Goal: Task Accomplishment & Management: Complete application form

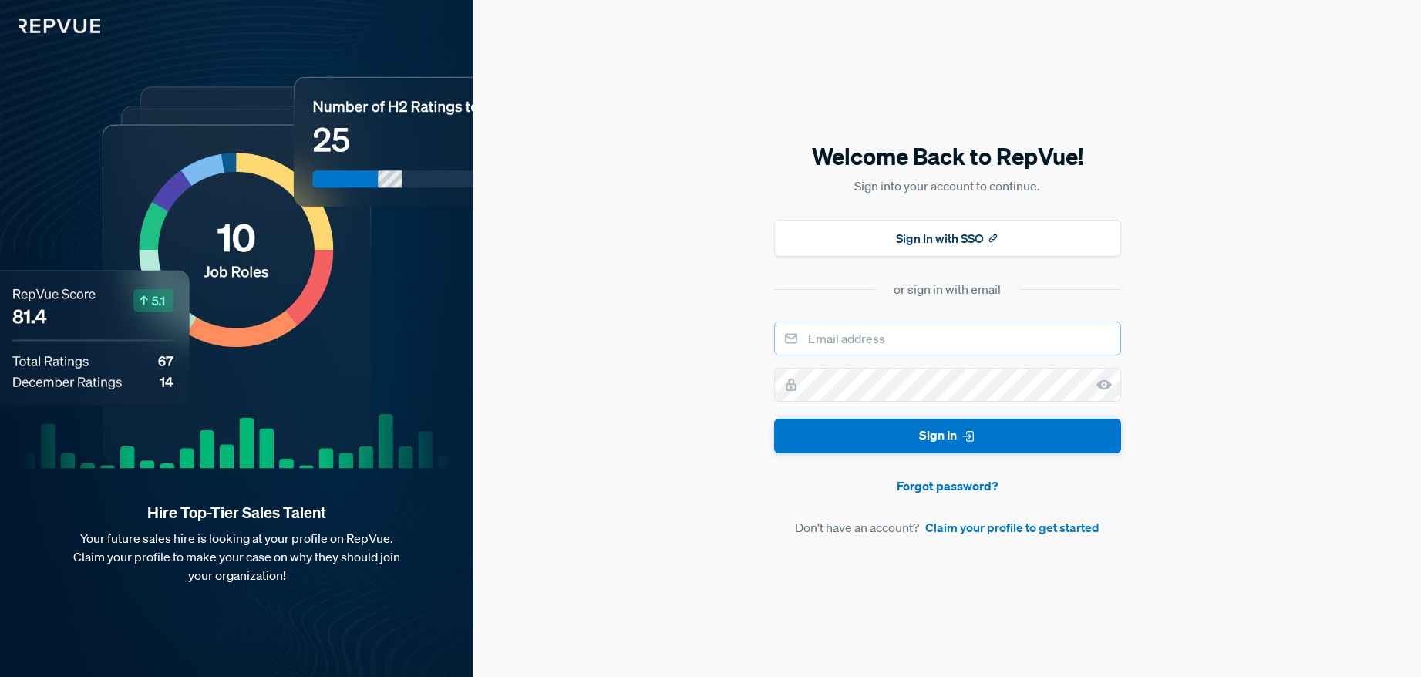
click at [943, 332] on input "email" at bounding box center [947, 339] width 347 height 34
type input "[EMAIL_ADDRESS][DOMAIN_NAME]"
click at [1004, 536] on link "Claim your profile to get started" at bounding box center [1012, 527] width 174 height 19
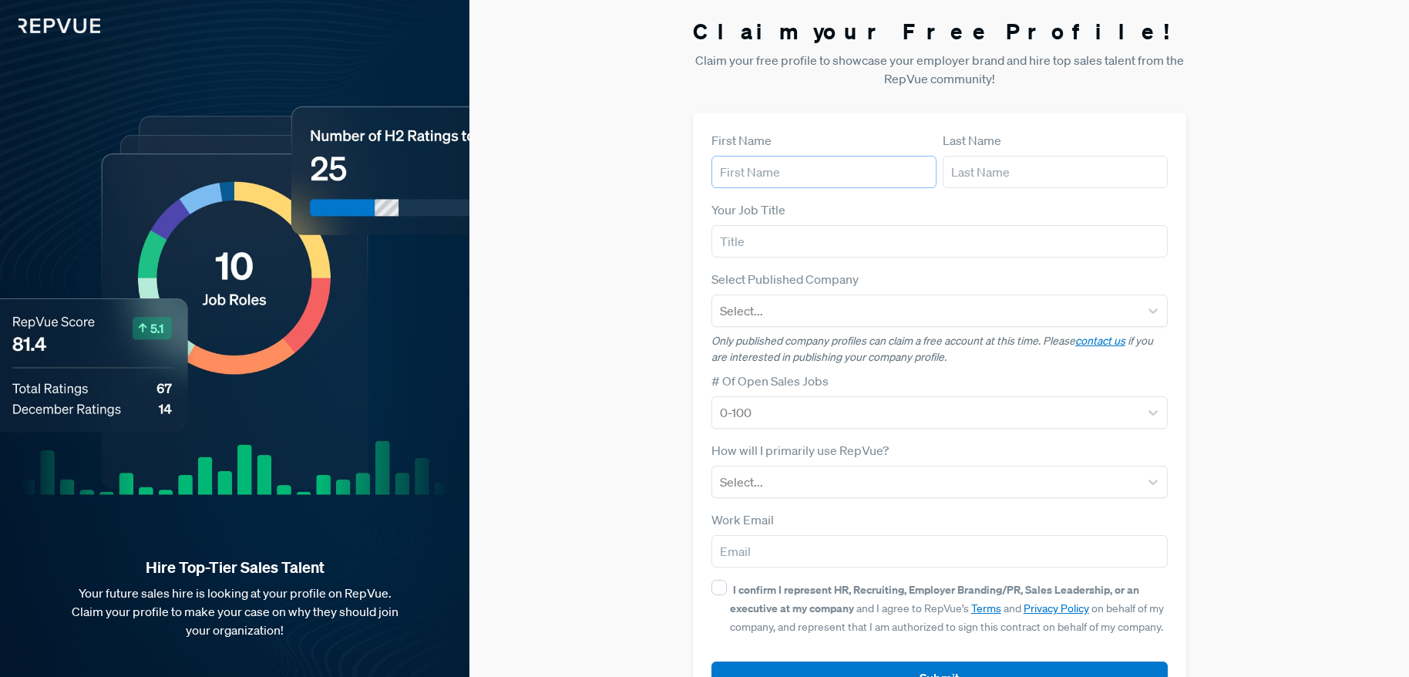
click at [833, 182] on input "text" at bounding box center [824, 172] width 225 height 32
type input "[PERSON_NAME]"
type input "Brandino"
type input "[EMAIL_ADDRESS][DOMAIN_NAME]"
click at [811, 235] on input "text" at bounding box center [940, 241] width 456 height 32
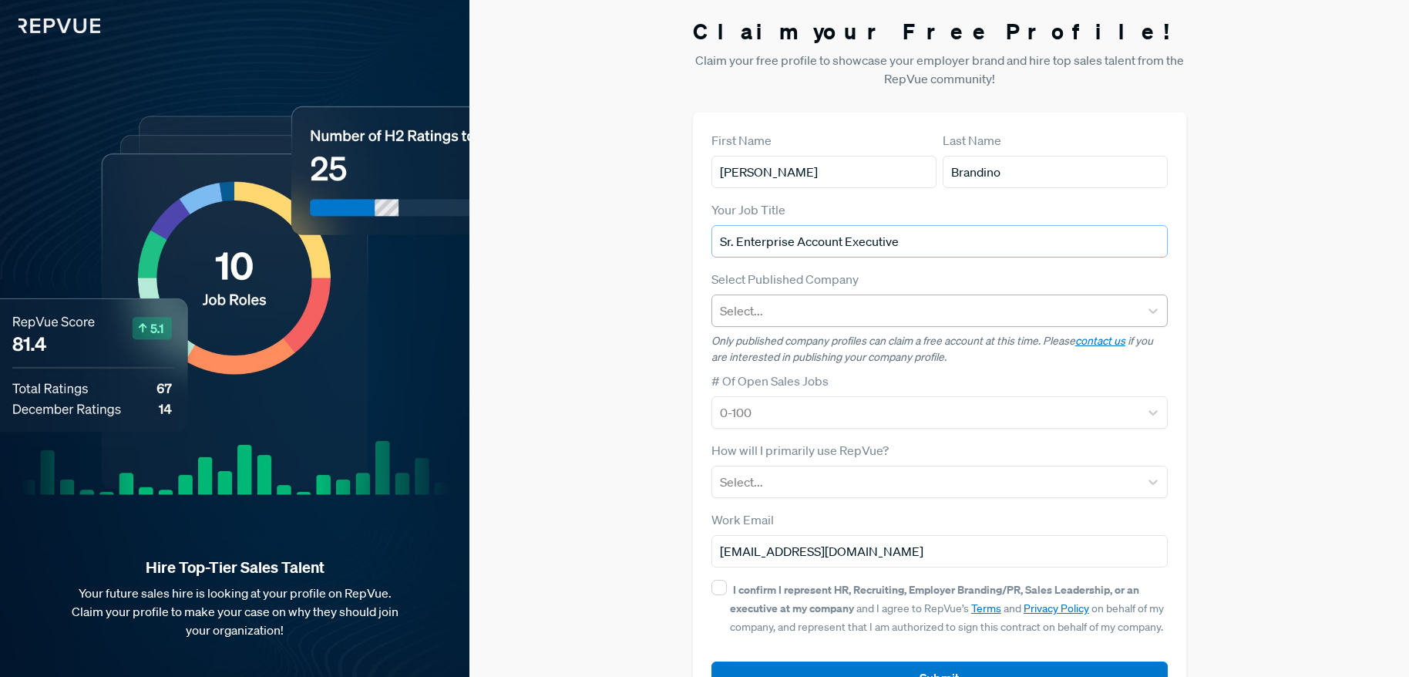
type input "Sr. Enterprise Account Executive"
click at [823, 311] on div at bounding box center [926, 311] width 412 height 22
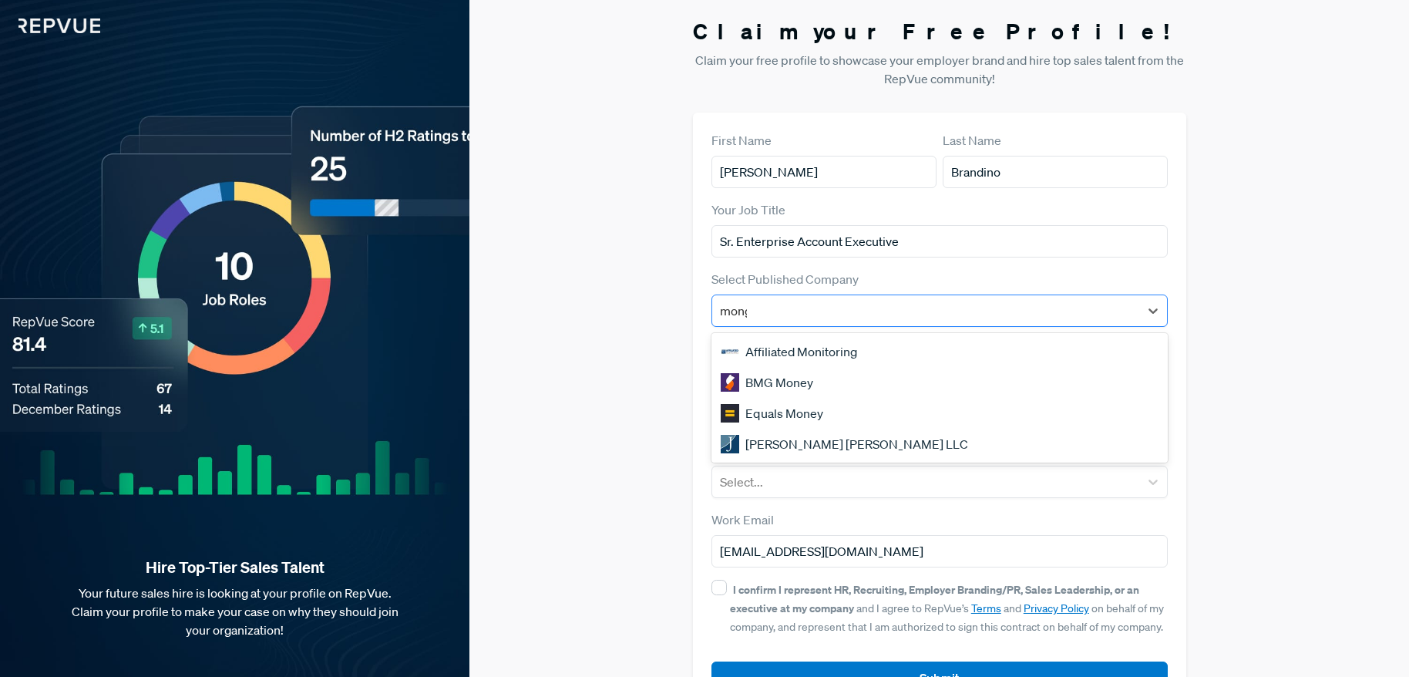
type input "mongo"
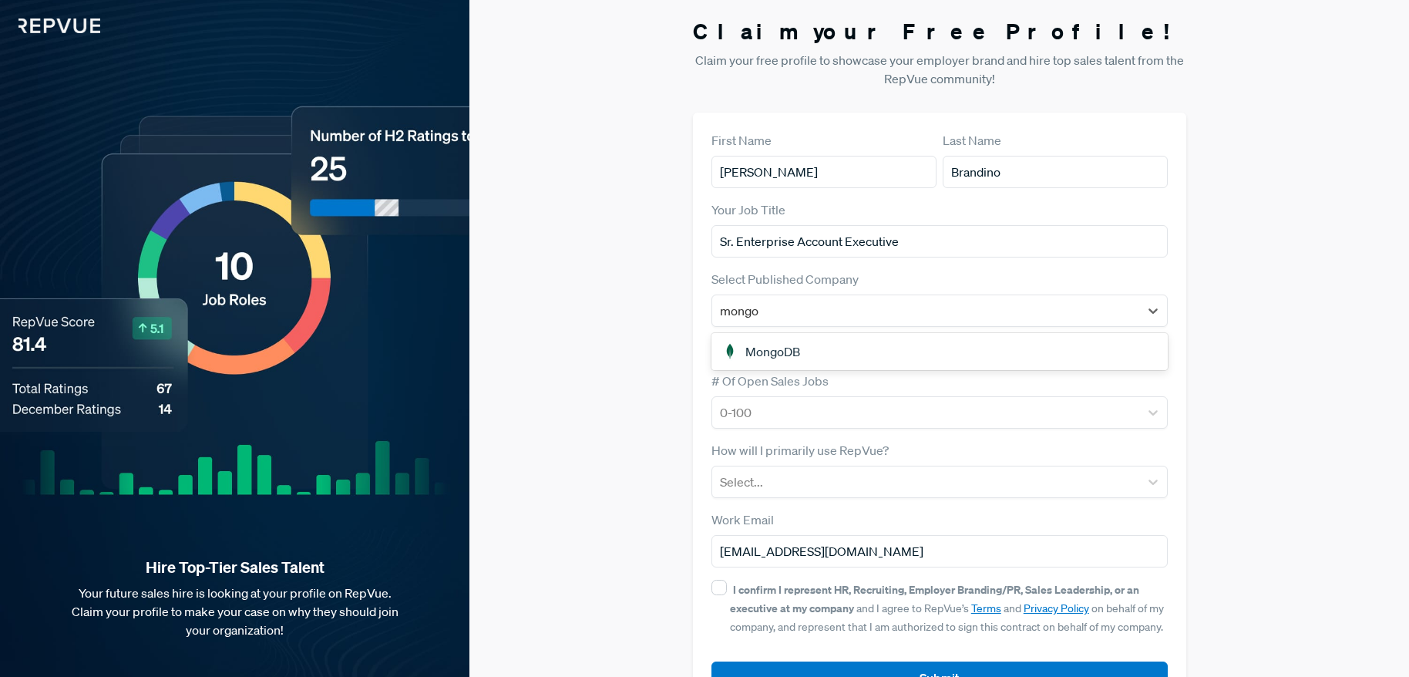
click at [815, 333] on div "MongoDB" at bounding box center [940, 351] width 456 height 37
click at [806, 346] on div "MongoDB" at bounding box center [940, 351] width 456 height 31
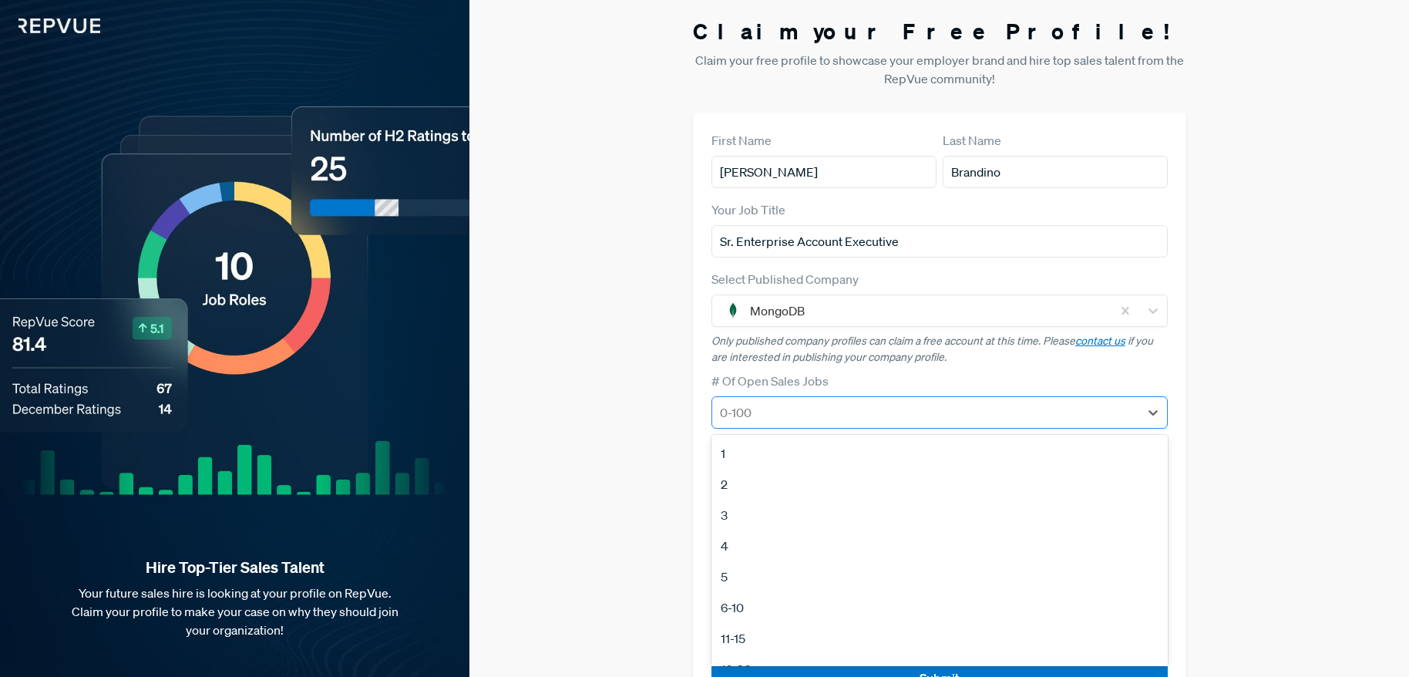
click at [811, 408] on div at bounding box center [926, 413] width 412 height 22
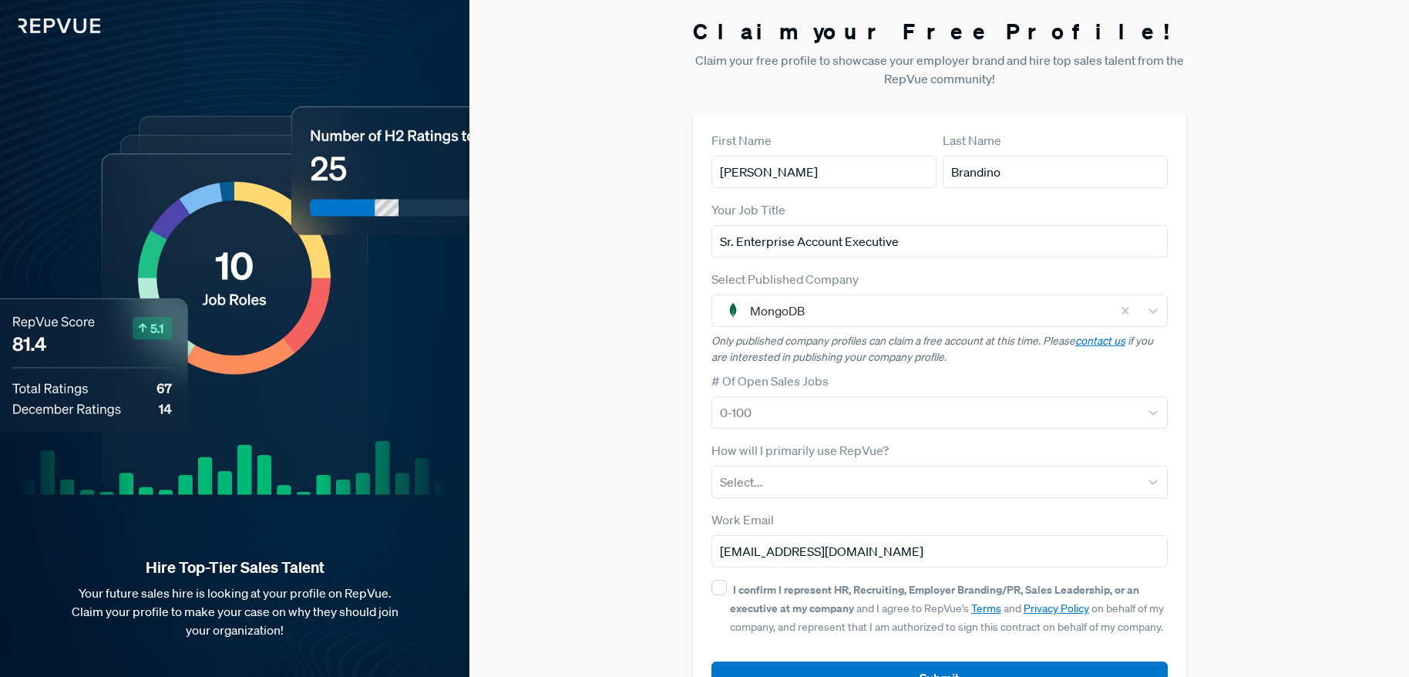
click at [660, 400] on div "Claim your Free Profile! Claim your free profile to showcase your employer bran…" at bounding box center [940, 366] width 940 height 732
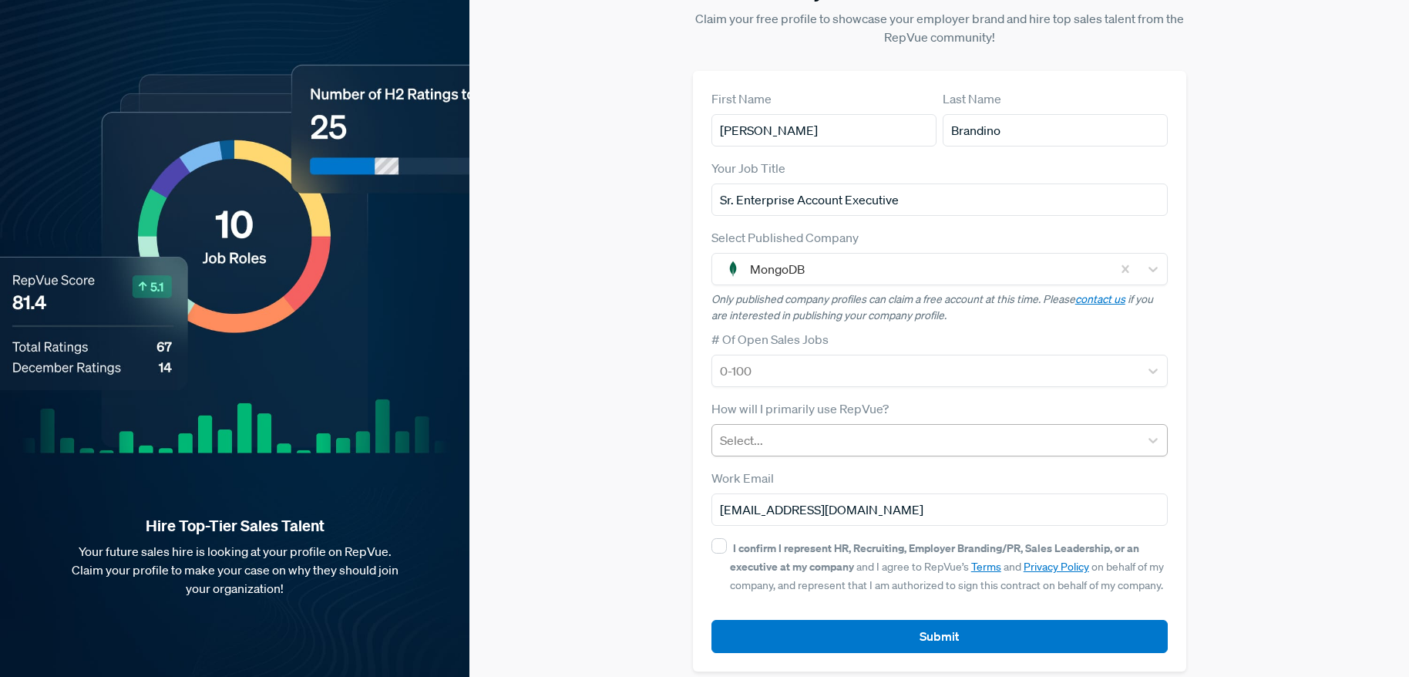
scroll to position [55, 0]
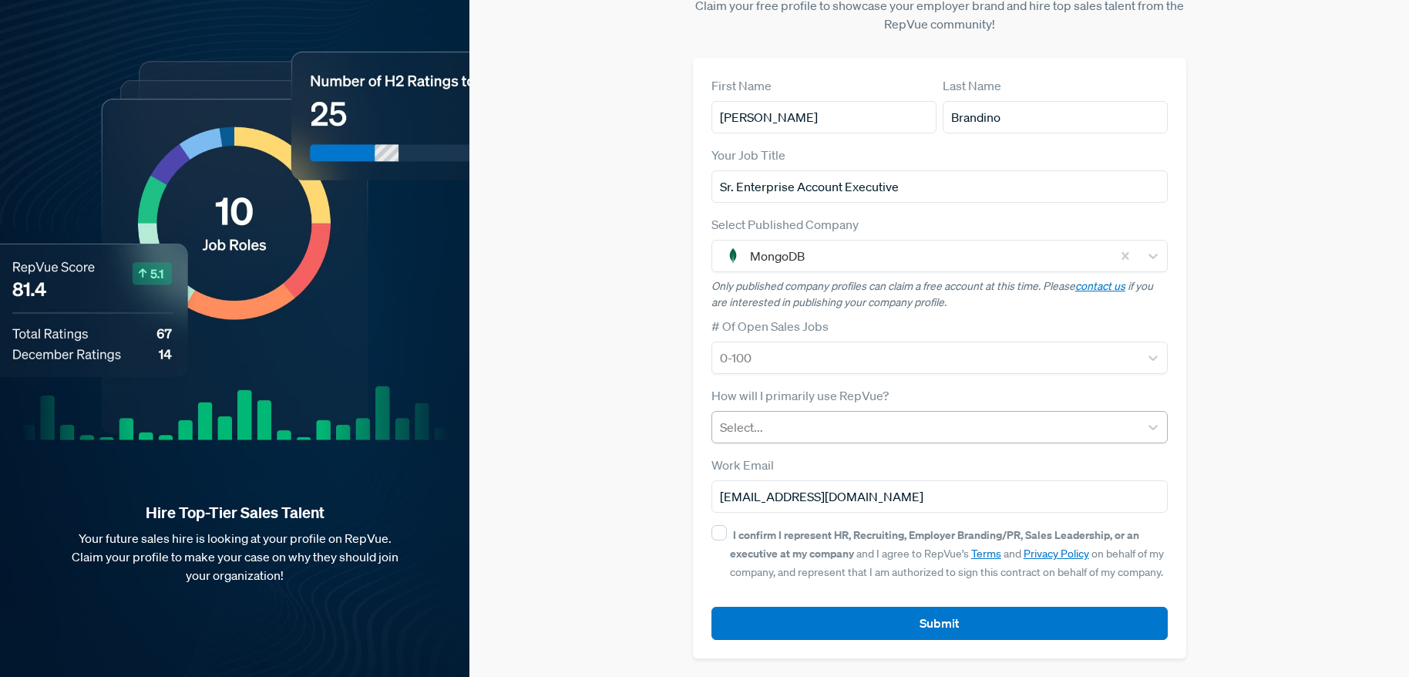
click at [785, 434] on div at bounding box center [926, 427] width 412 height 22
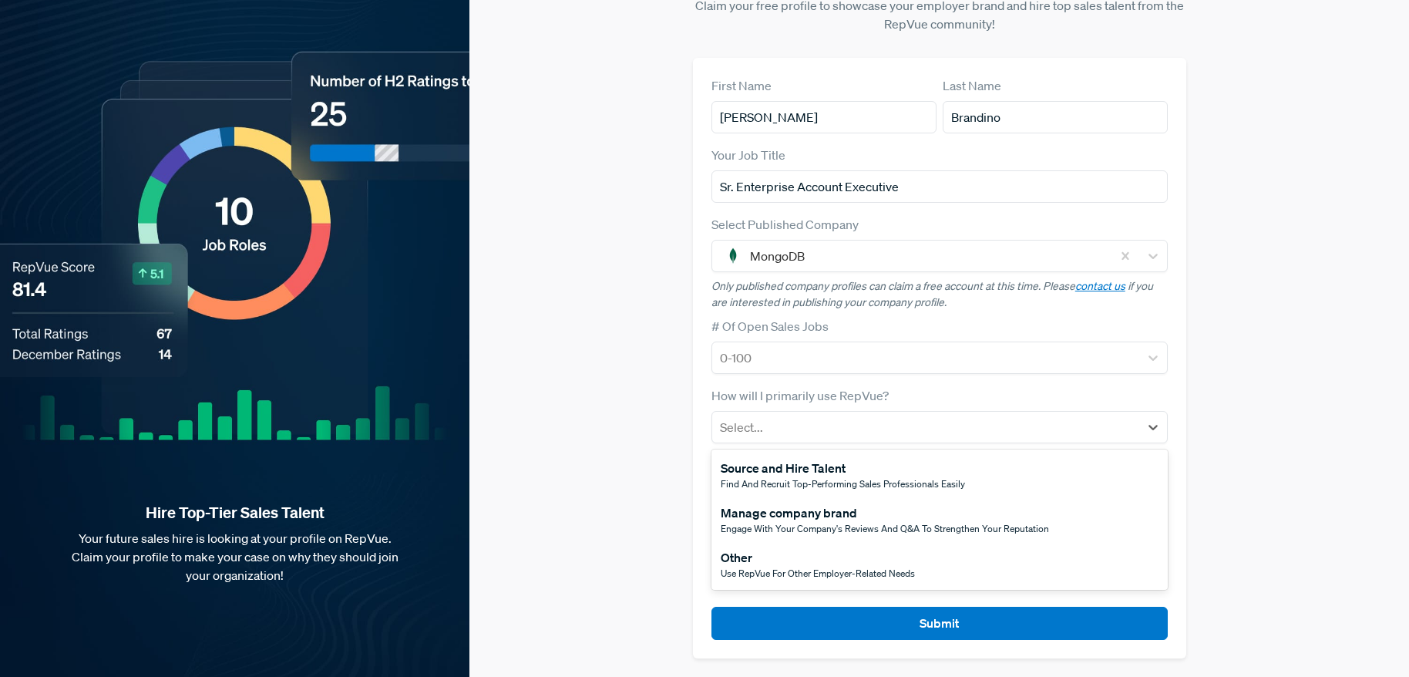
click at [811, 520] on div "Manage company brand" at bounding box center [885, 512] width 328 height 19
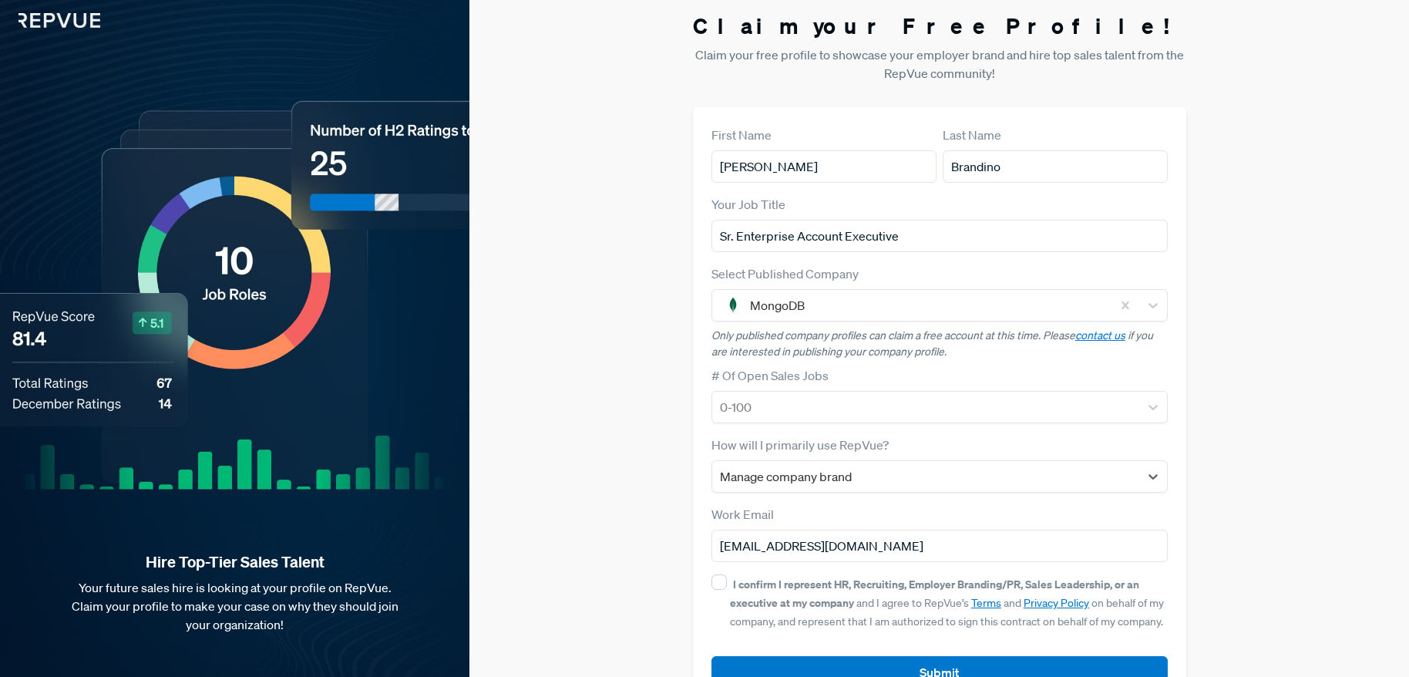
scroll to position [0, 0]
